Goal: Transaction & Acquisition: Subscribe to service/newsletter

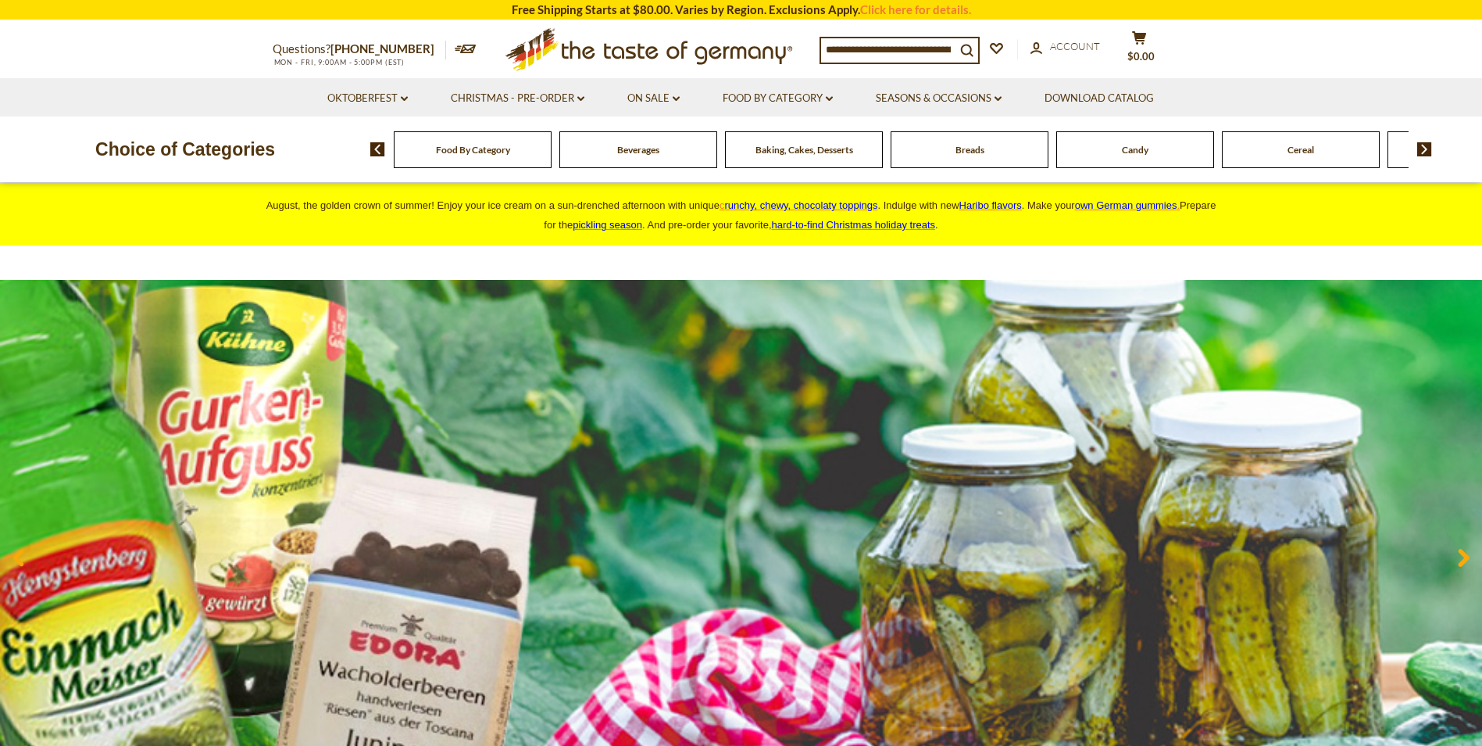
click at [552, 163] on div "Breads" at bounding box center [473, 149] width 158 height 37
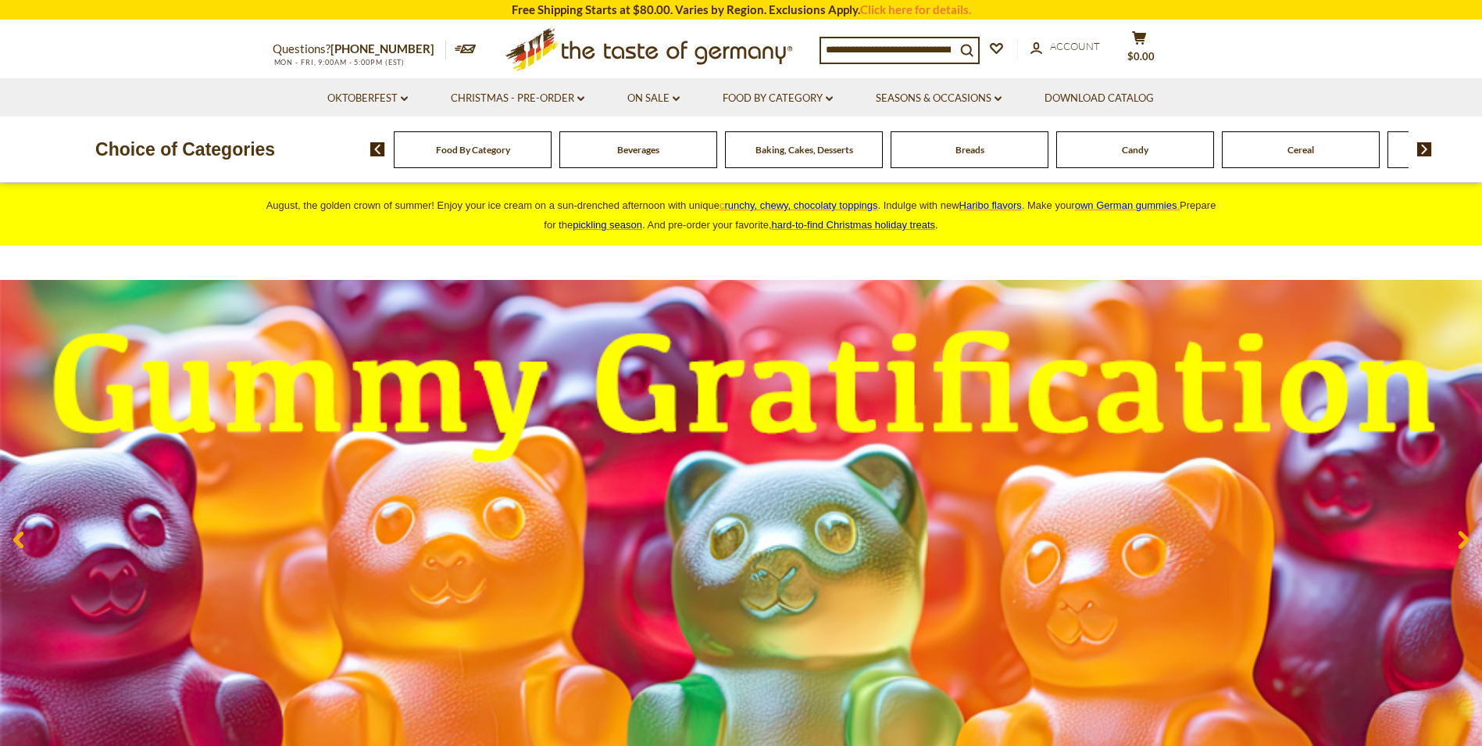
click at [0, 0] on div "Get 10% Off Your First Order Join our list and we’ll send the good stuff: recip…" at bounding box center [0, 0] width 0 height 0
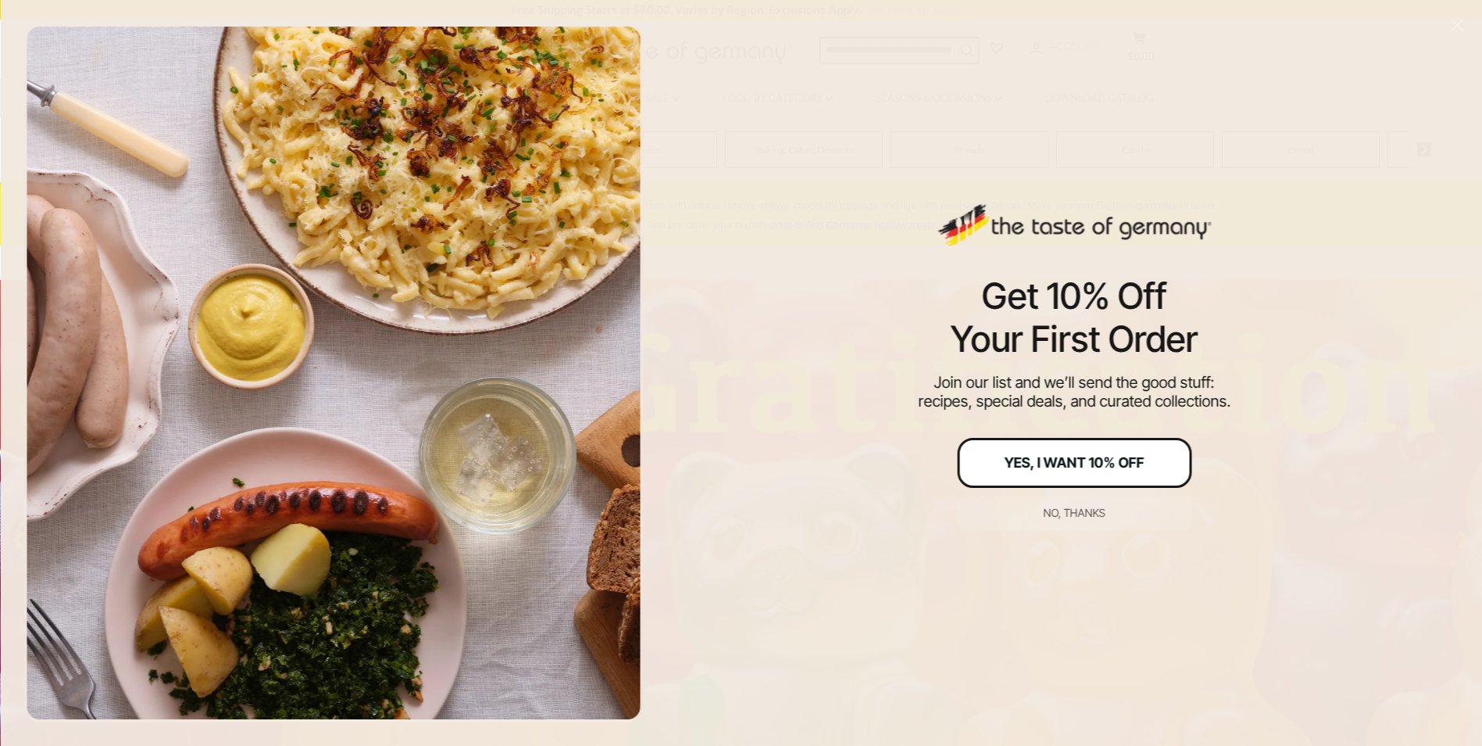
click at [1025, 463] on div "Yes, I Want 10% Off" at bounding box center [1075, 463] width 140 height 14
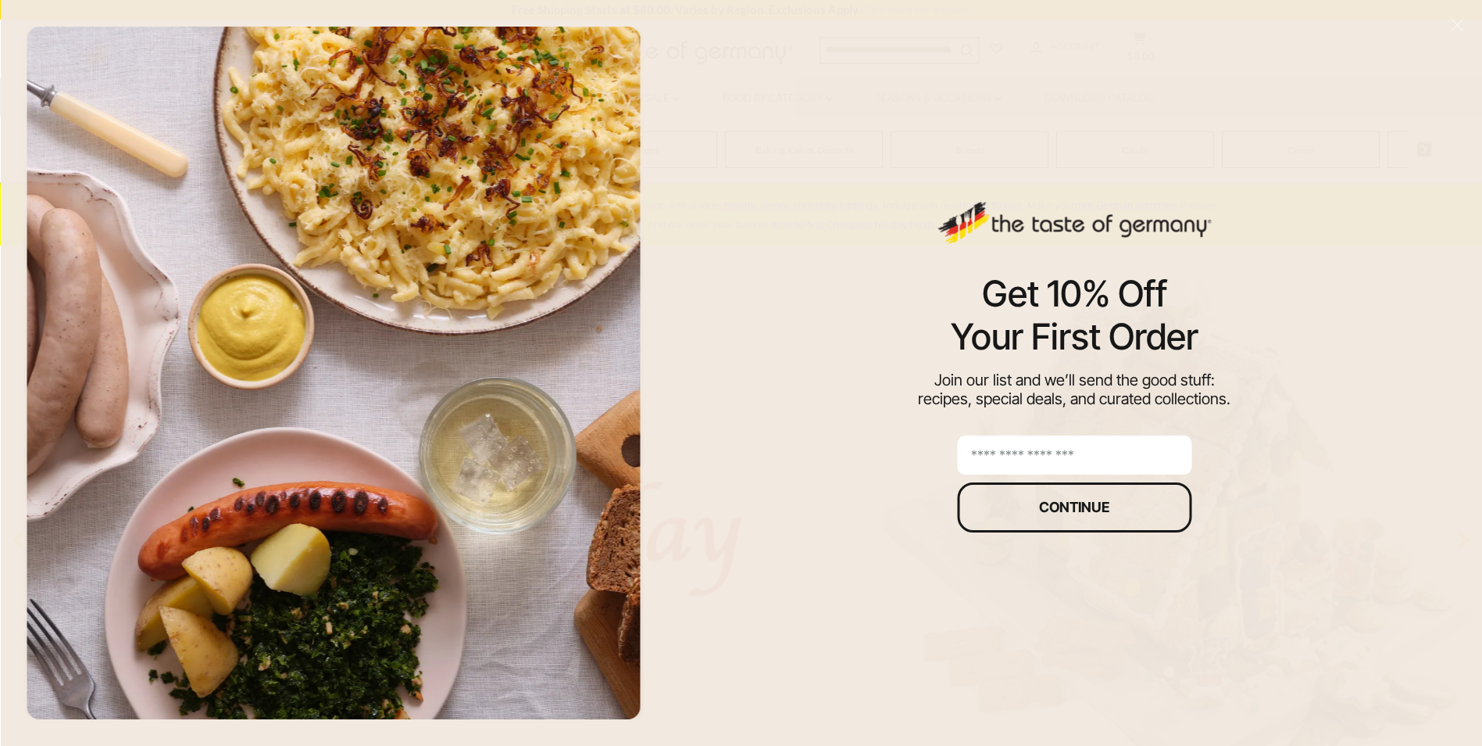
click at [1025, 463] on input "email" at bounding box center [1074, 454] width 234 height 39
type input "**********"
click at [1035, 497] on button "Continue" at bounding box center [1074, 507] width 234 height 50
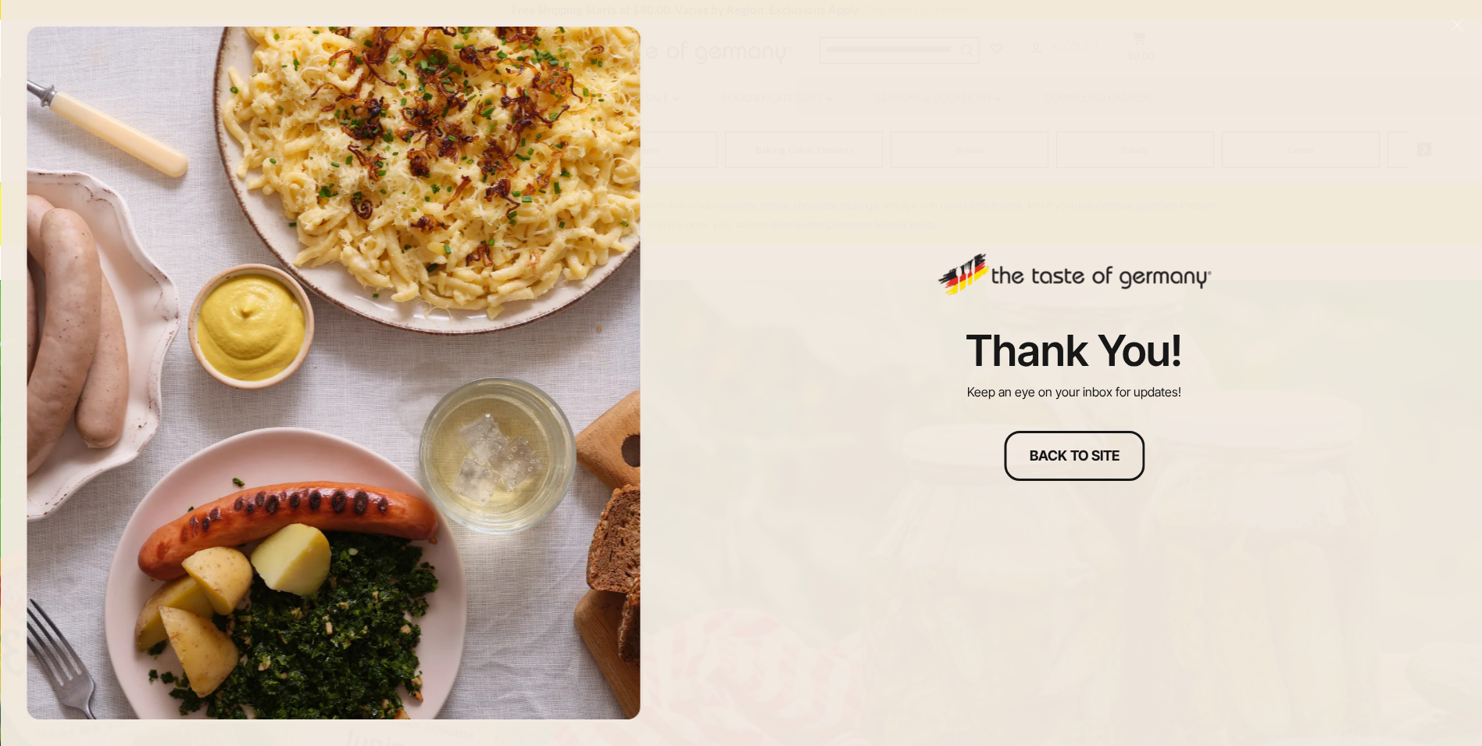
click at [1164, 61] on div "Thank you! Keep an eye on your inbox for updates! Back to site" at bounding box center [1074, 373] width 815 height 746
click at [1074, 463] on button "Back to site" at bounding box center [1074, 456] width 141 height 50
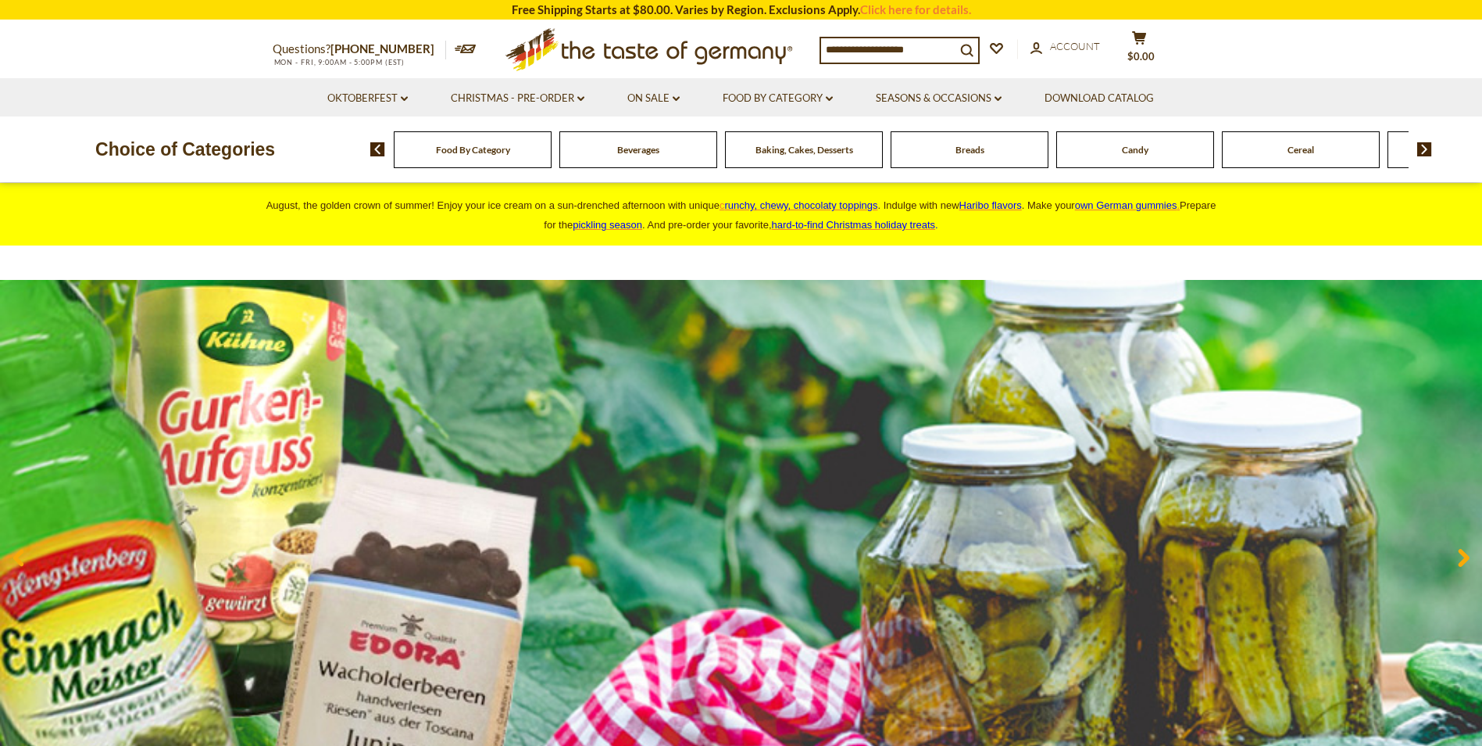
click at [552, 166] on div "Baking, Cakes, Desserts" at bounding box center [473, 149] width 158 height 37
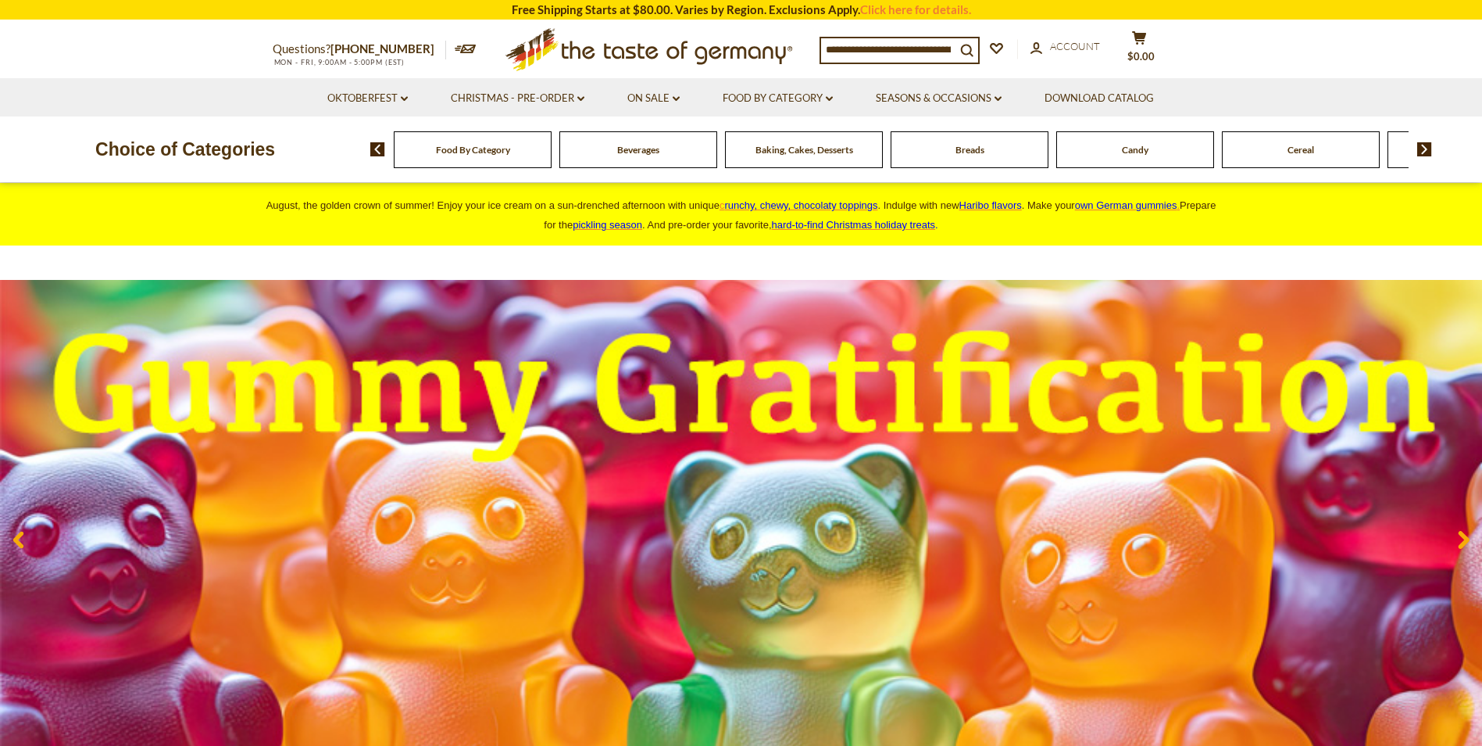
click at [552, 163] on div "Breads" at bounding box center [473, 149] width 158 height 37
click at [552, 159] on div "Breads" at bounding box center [473, 149] width 158 height 37
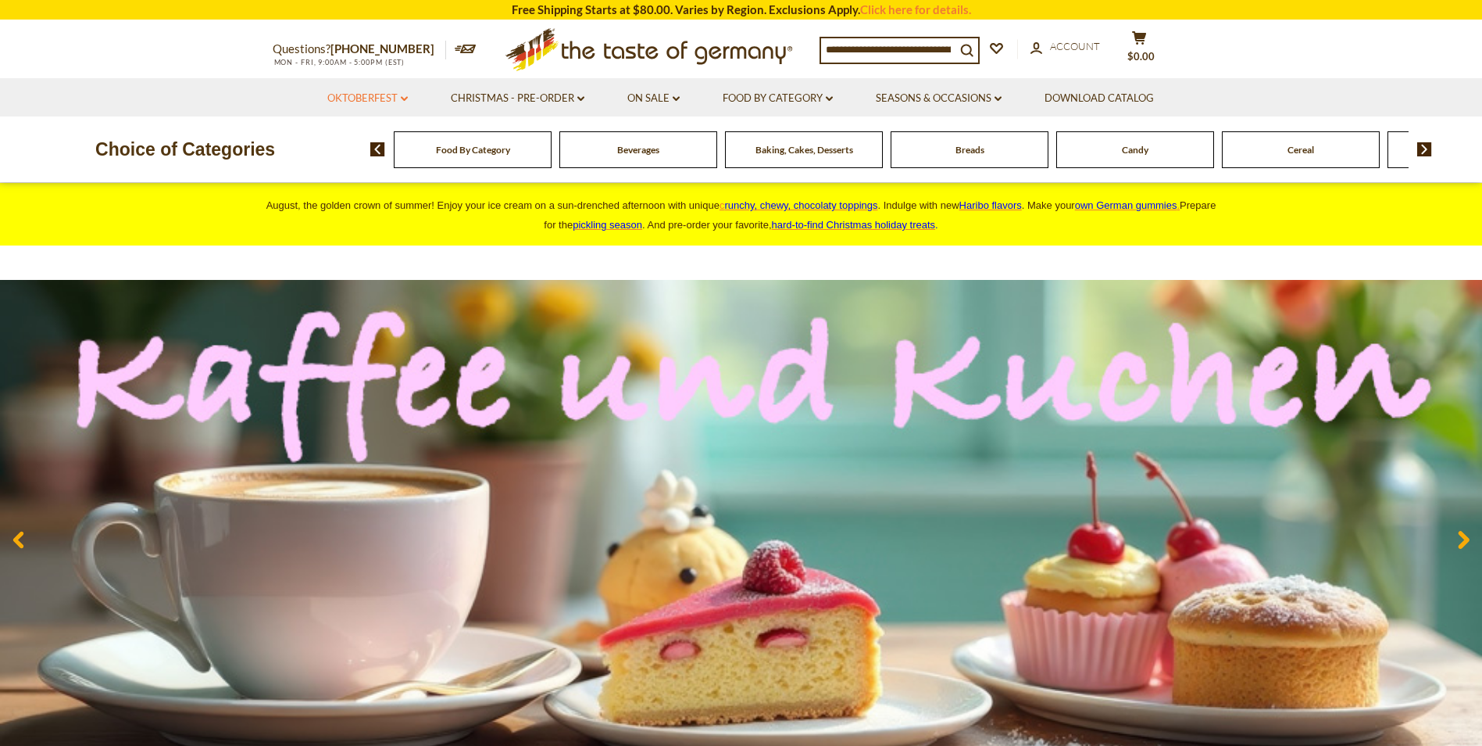
click at [384, 93] on link "Oktoberfest dropdown_arrow" at bounding box center [367, 98] width 80 height 17
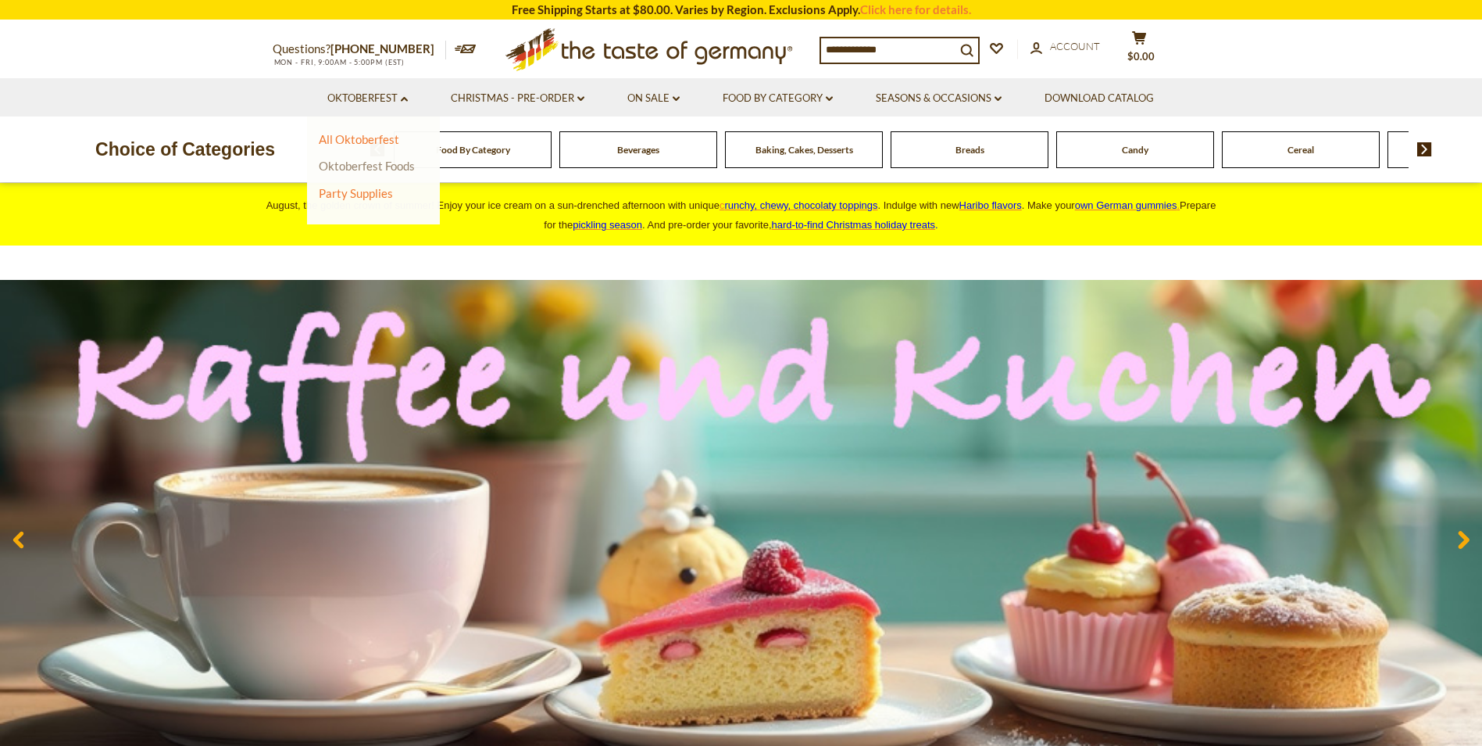
click at [380, 170] on link "Oktoberfest Foods" at bounding box center [367, 166] width 96 height 14
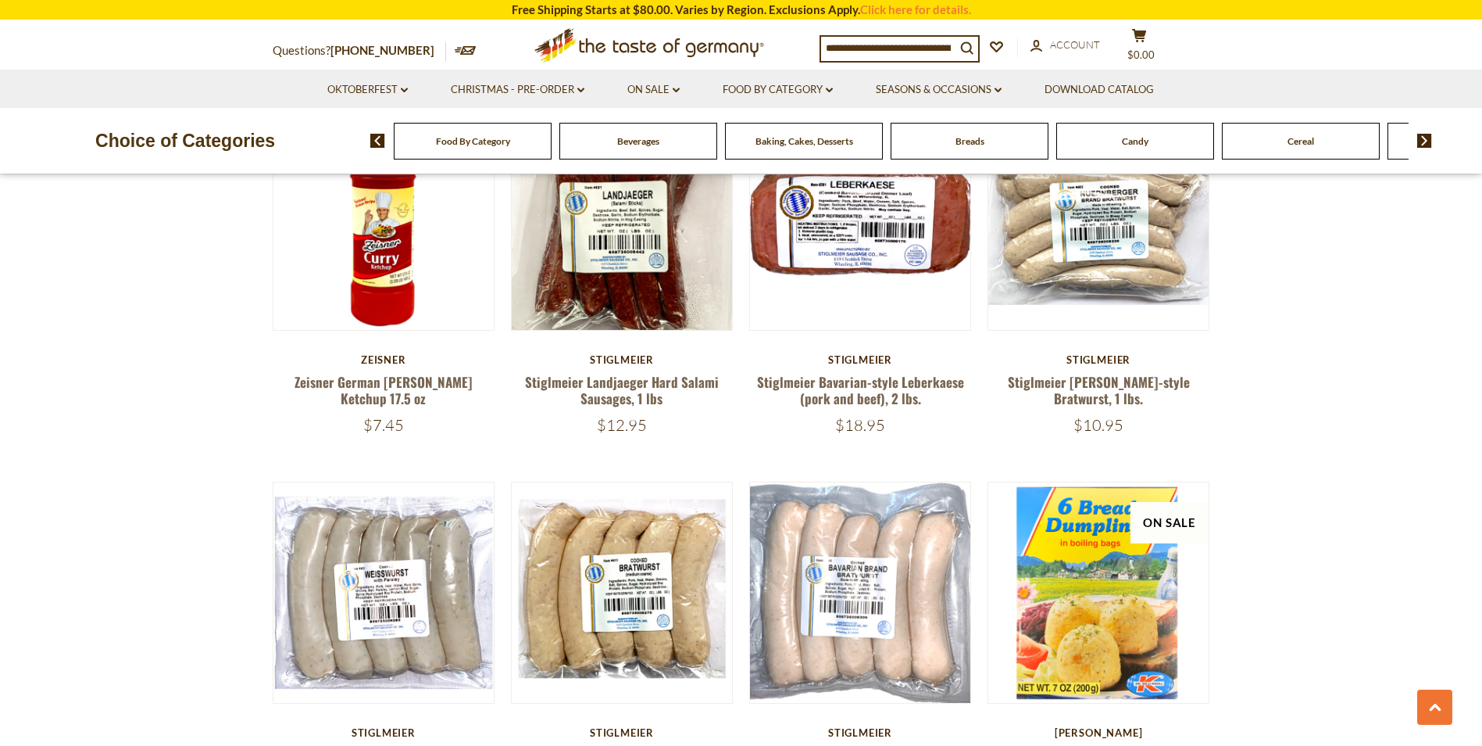
scroll to position [3282, 0]
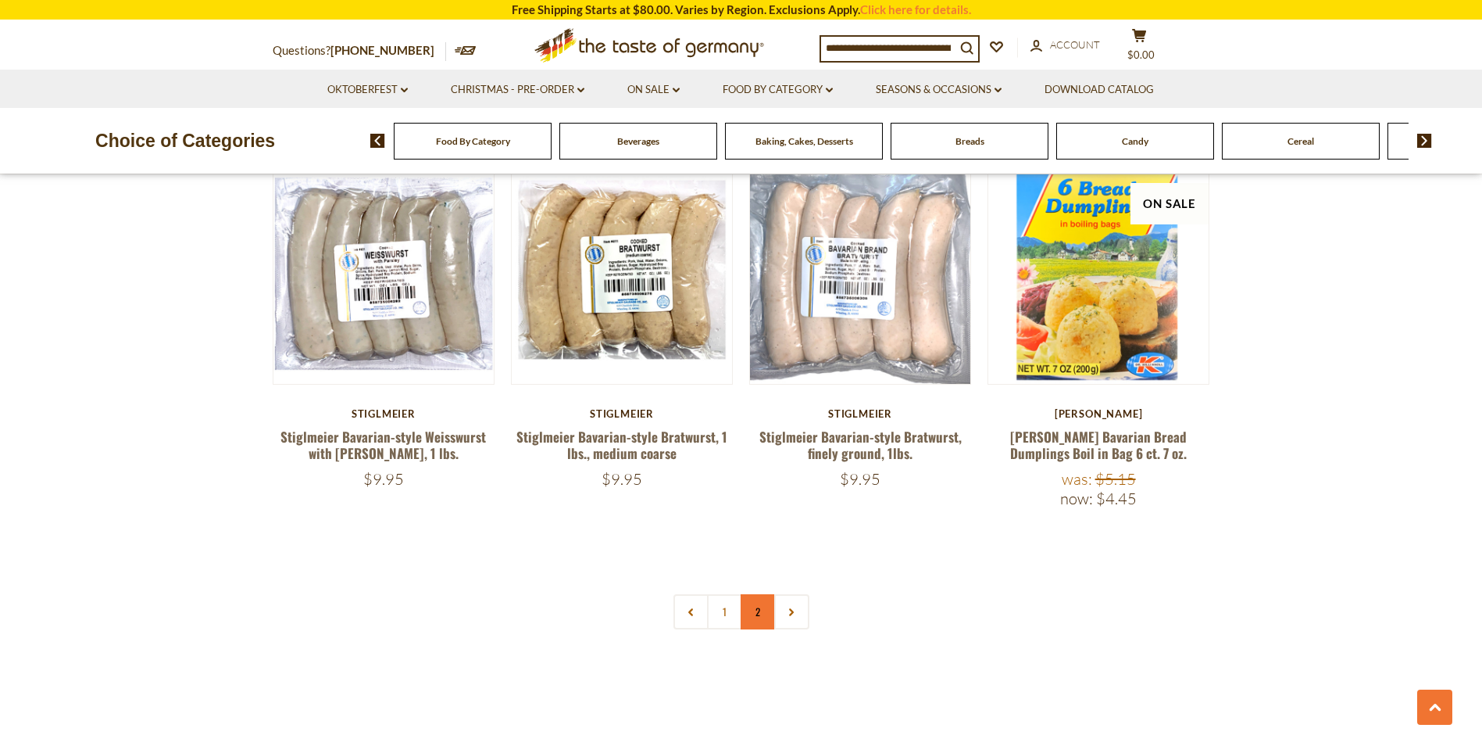
click at [763, 595] on link "2" at bounding box center [758, 611] width 35 height 35
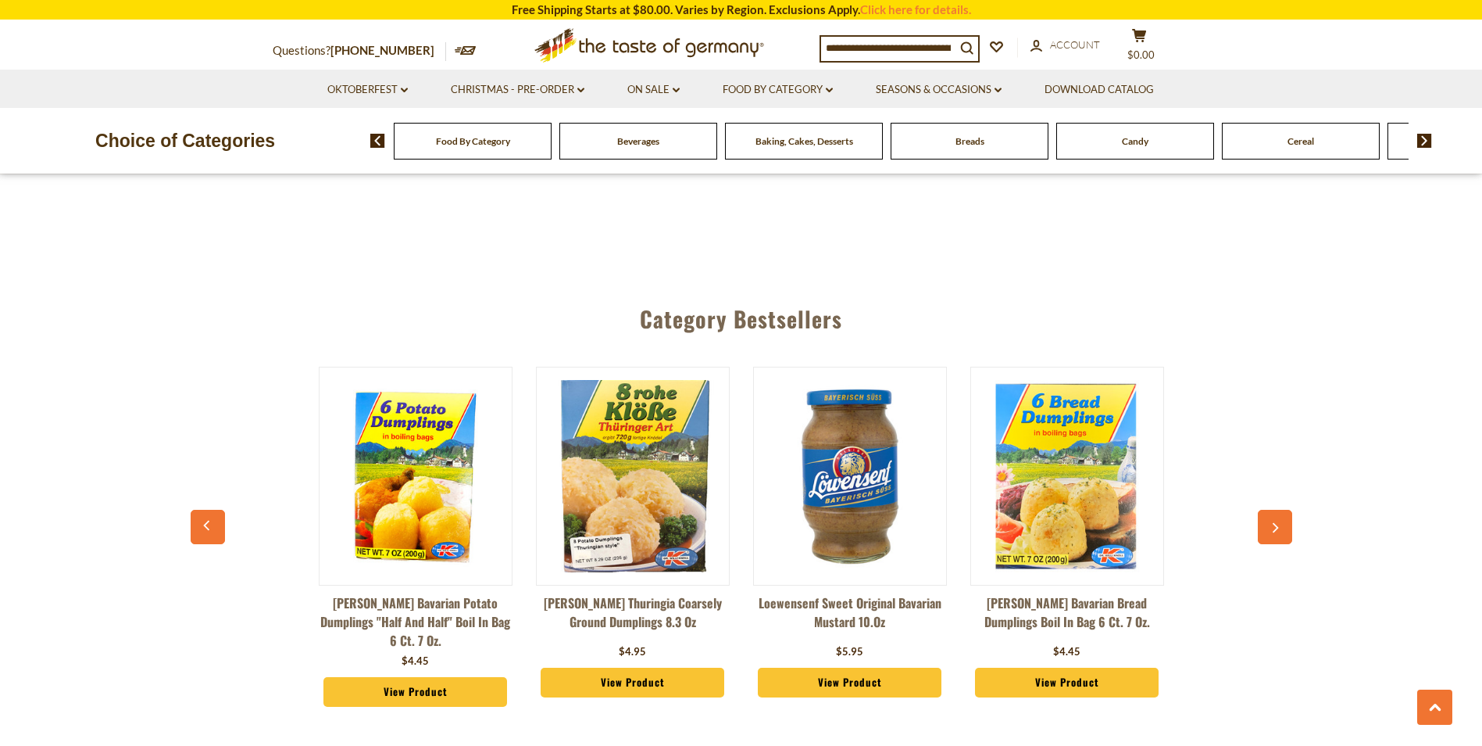
scroll to position [1926, 0]
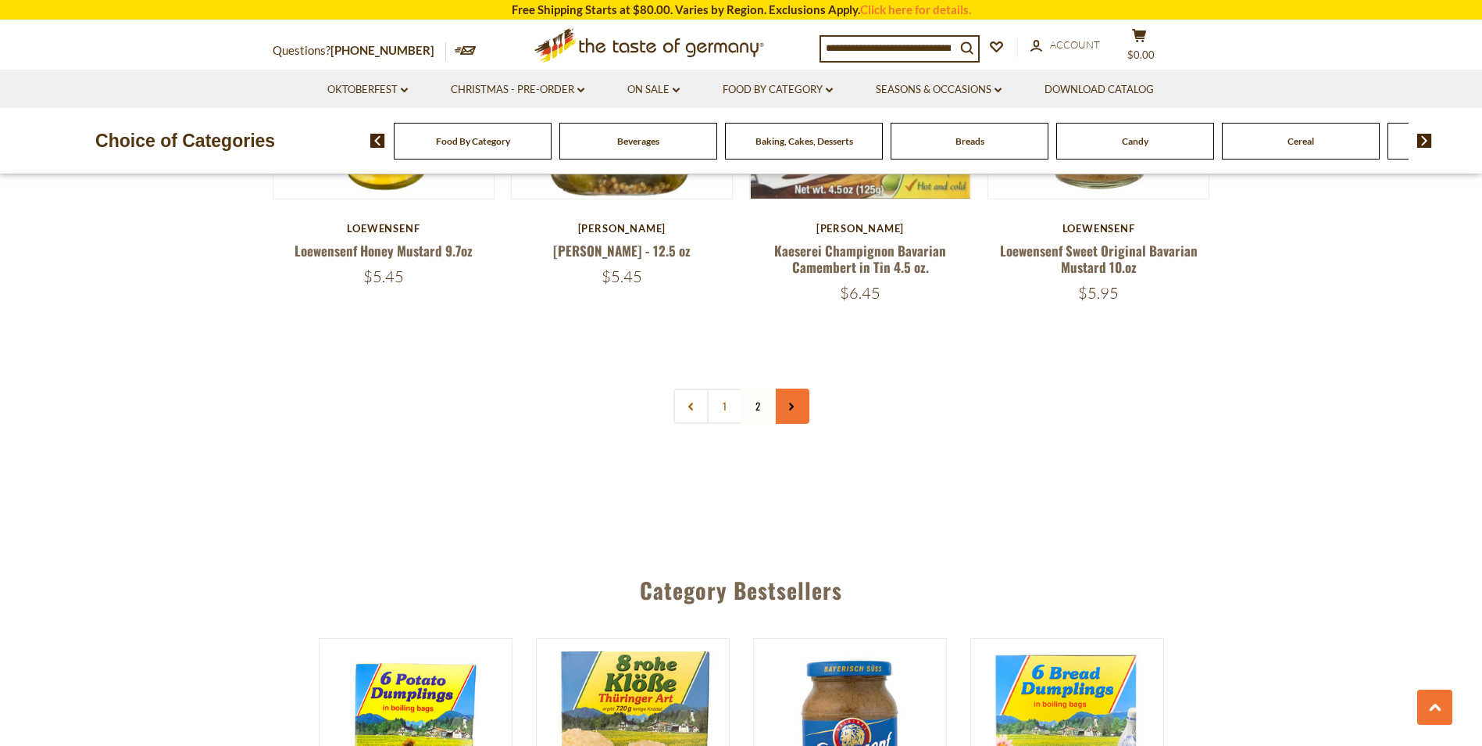
click at [802, 388] on link at bounding box center [791, 405] width 35 height 35
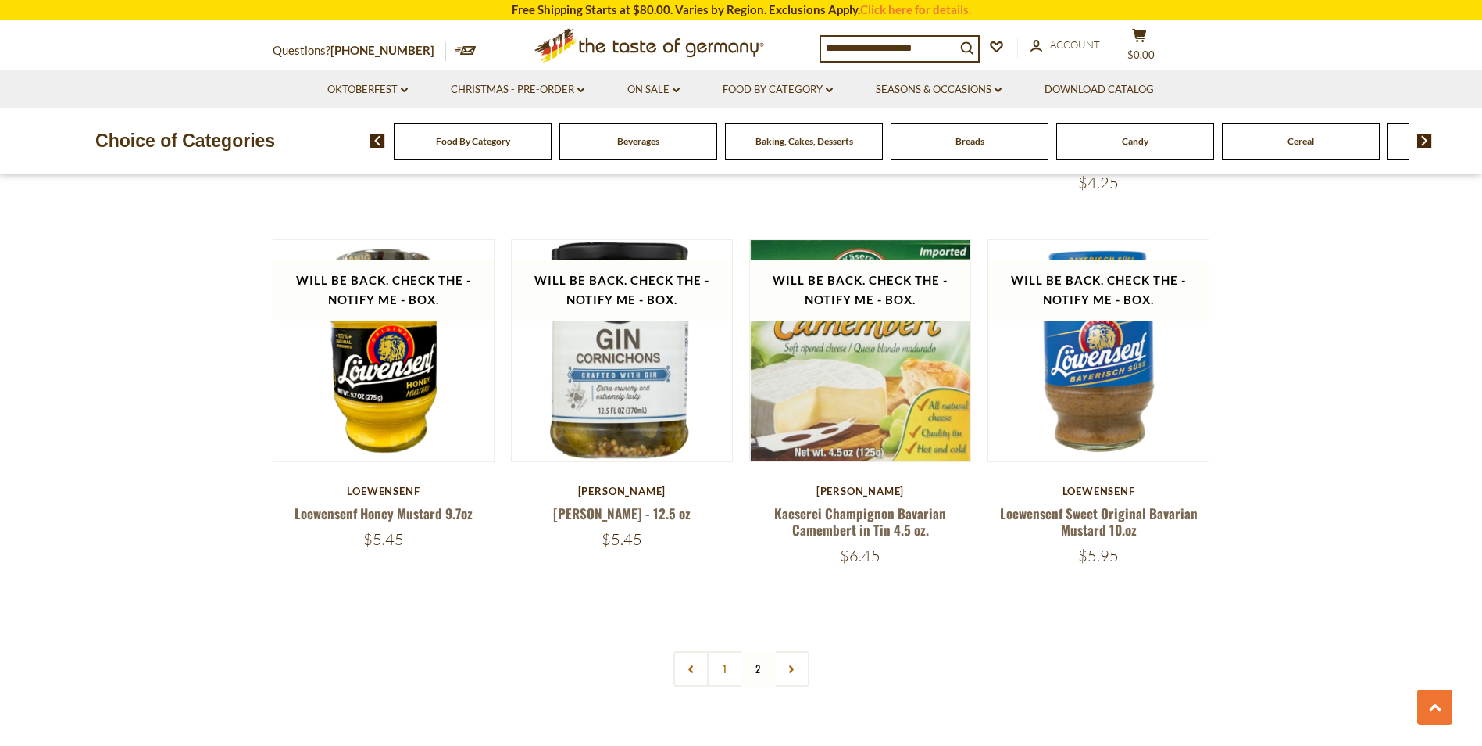
scroll to position [1719, 0]
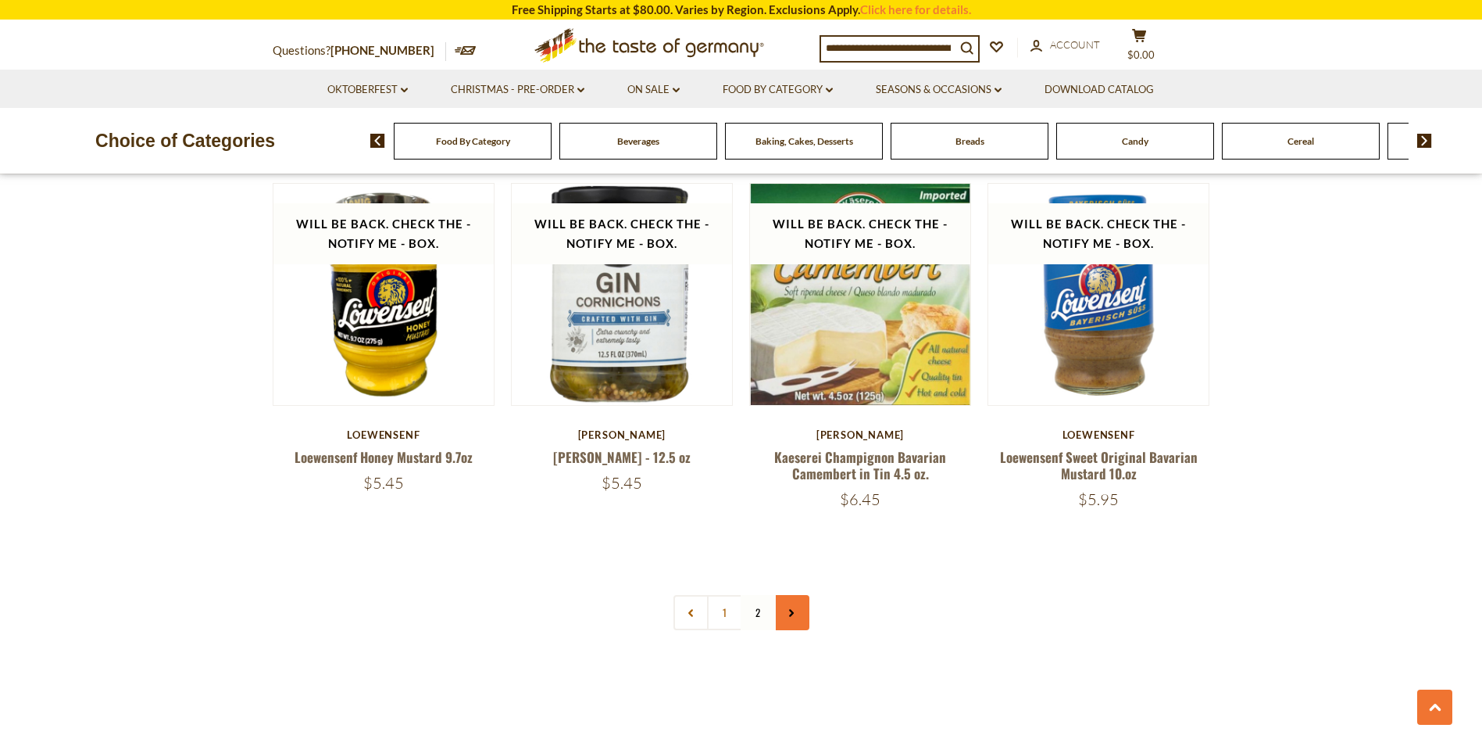
click at [799, 595] on link at bounding box center [791, 612] width 35 height 35
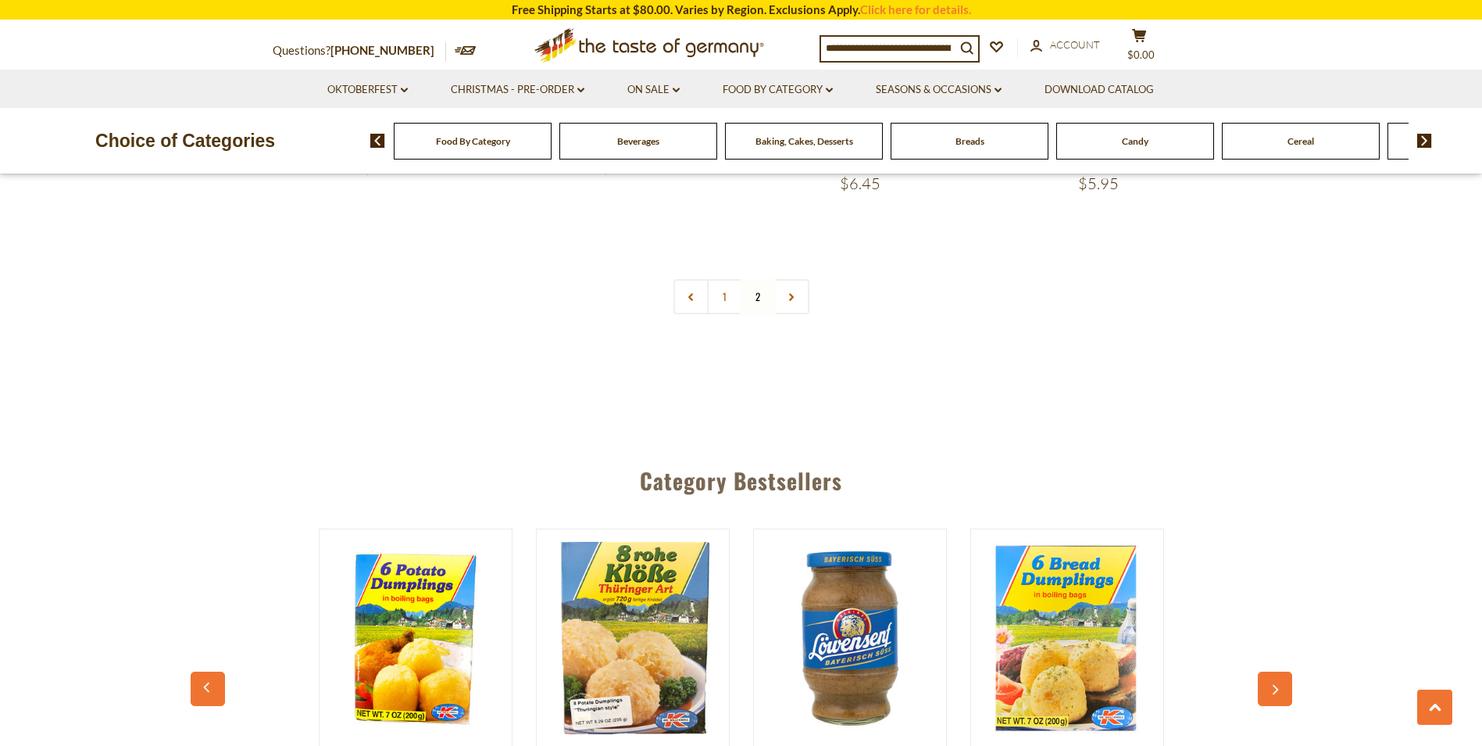
scroll to position [2032, 0]
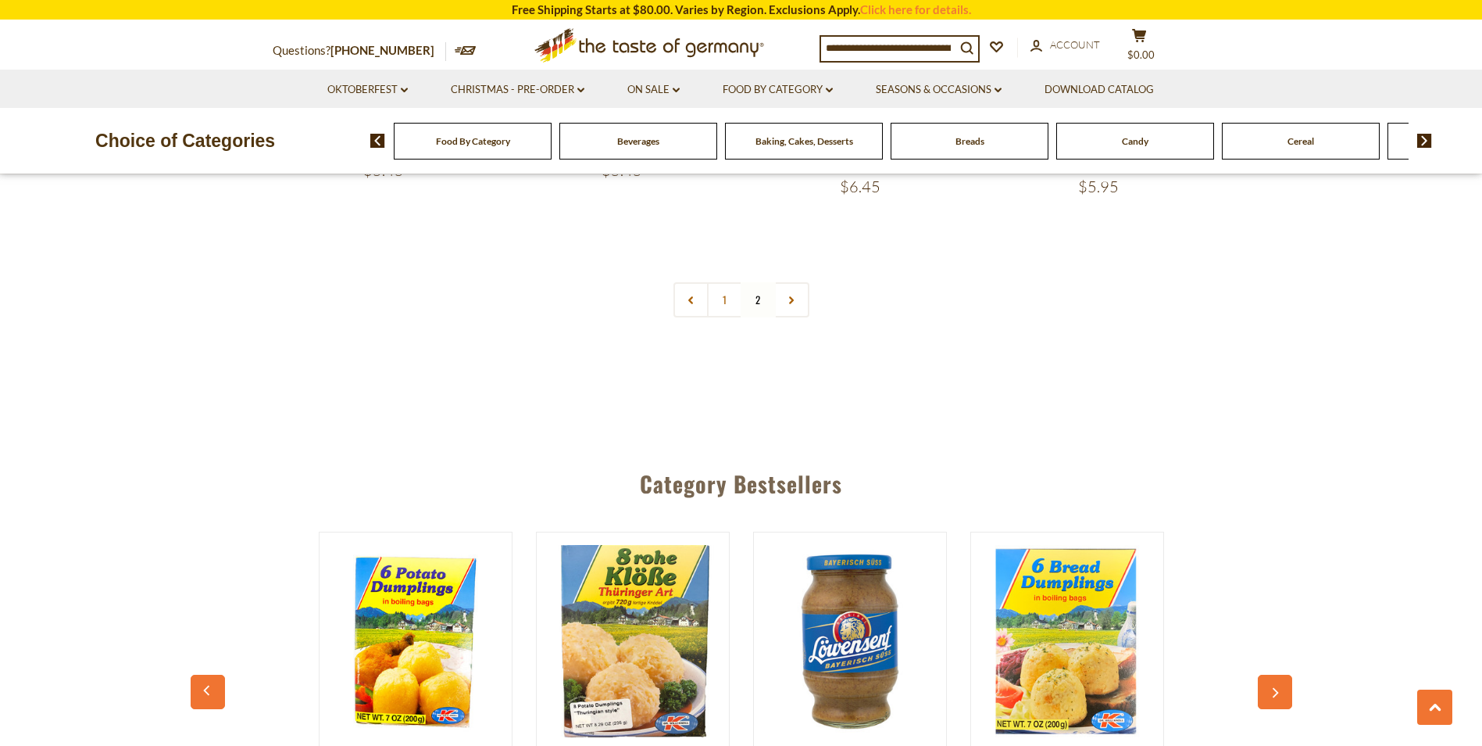
click at [552, 156] on div "Breads" at bounding box center [473, 141] width 158 height 37
click at [552, 153] on div "Breads" at bounding box center [473, 141] width 158 height 37
click at [808, 90] on link "Food By Category dropdown_arrow" at bounding box center [778, 89] width 110 height 17
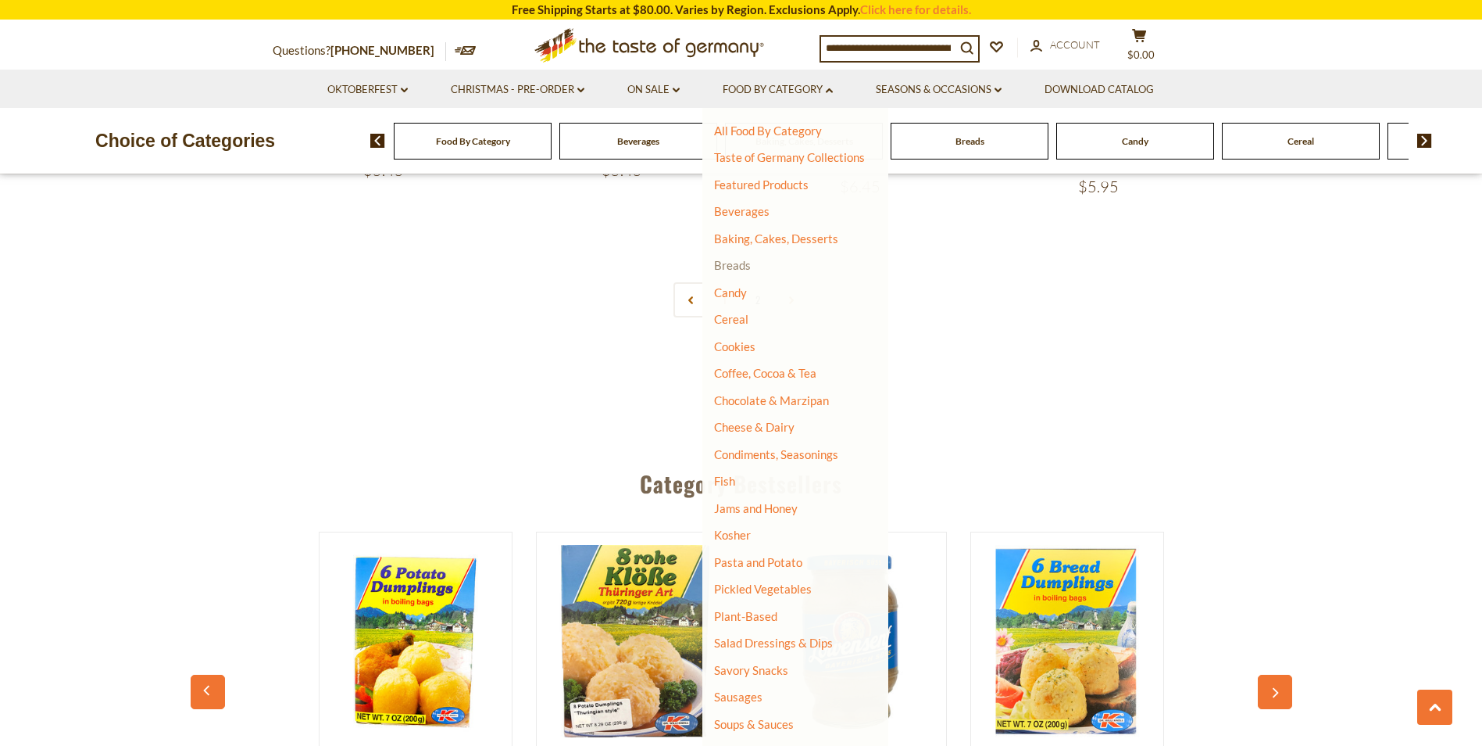
click at [722, 268] on link "Breads" at bounding box center [732, 265] width 37 height 14
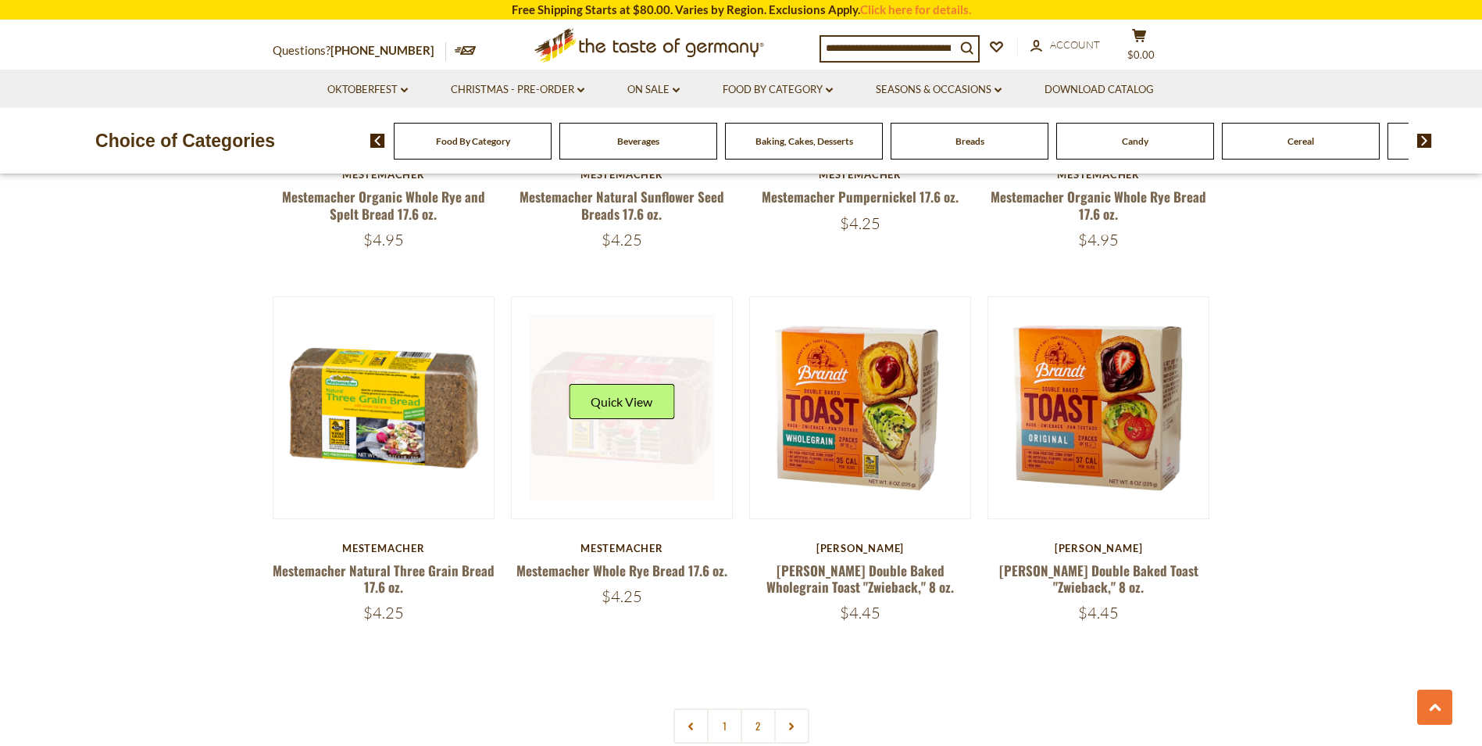
scroll to position [3438, 0]
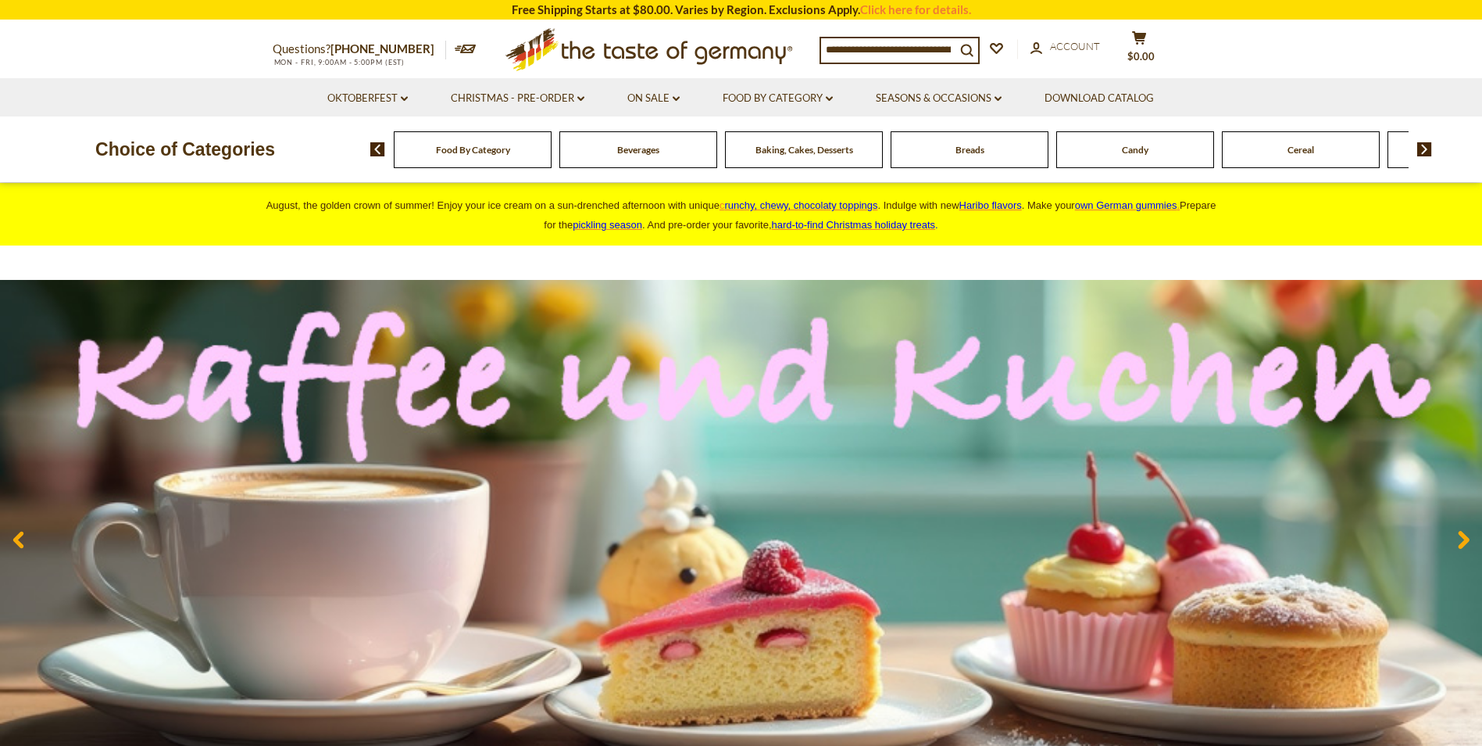
click at [552, 163] on div "Breads" at bounding box center [473, 149] width 158 height 37
